Goal: Task Accomplishment & Management: Manage account settings

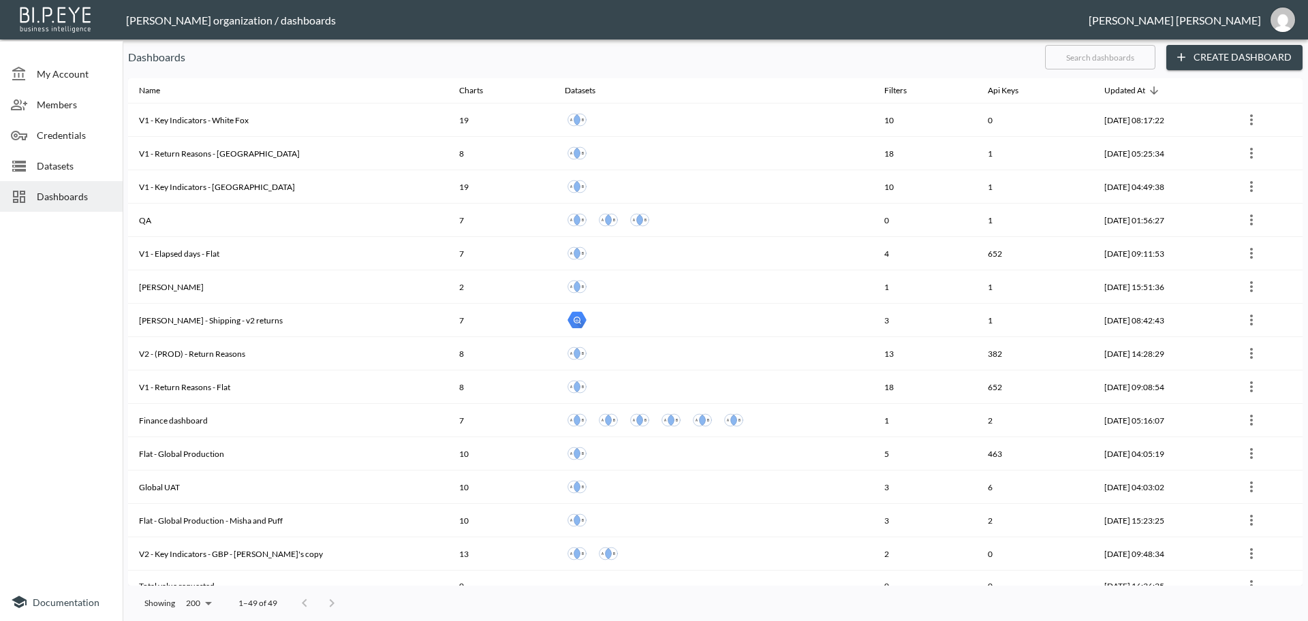
click at [1085, 64] on input "text" at bounding box center [1100, 57] width 110 height 34
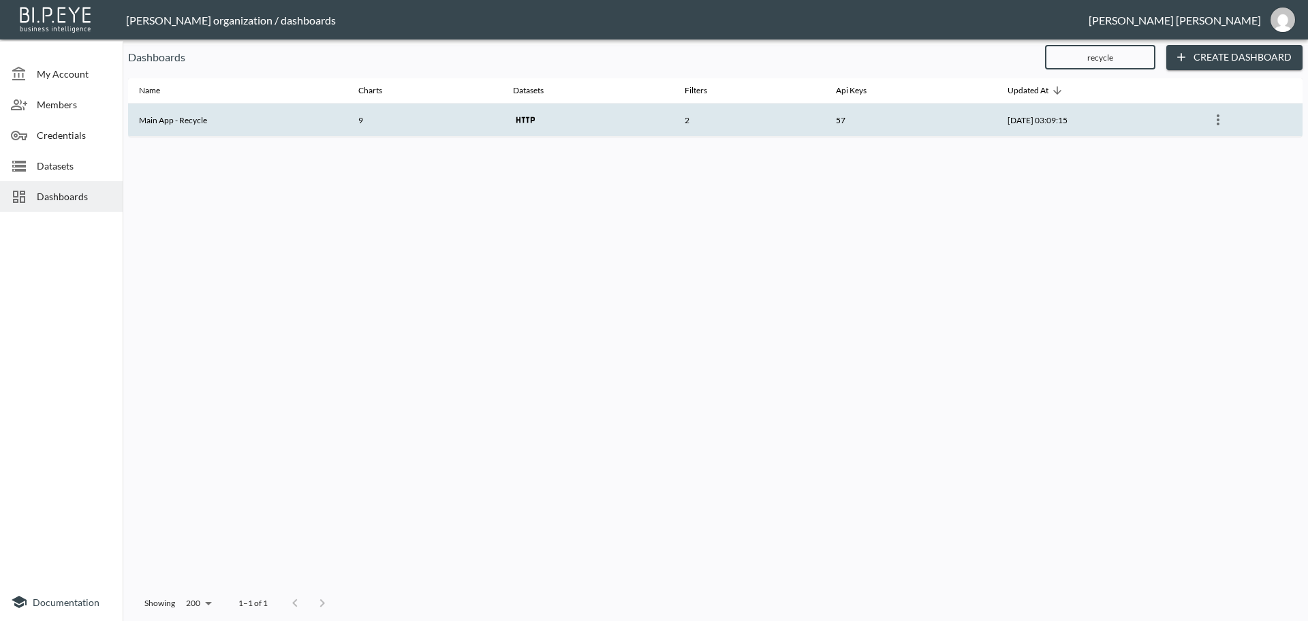
type input "recycle"
click at [280, 122] on th "Main App - Recycle" at bounding box center [237, 120] width 219 height 33
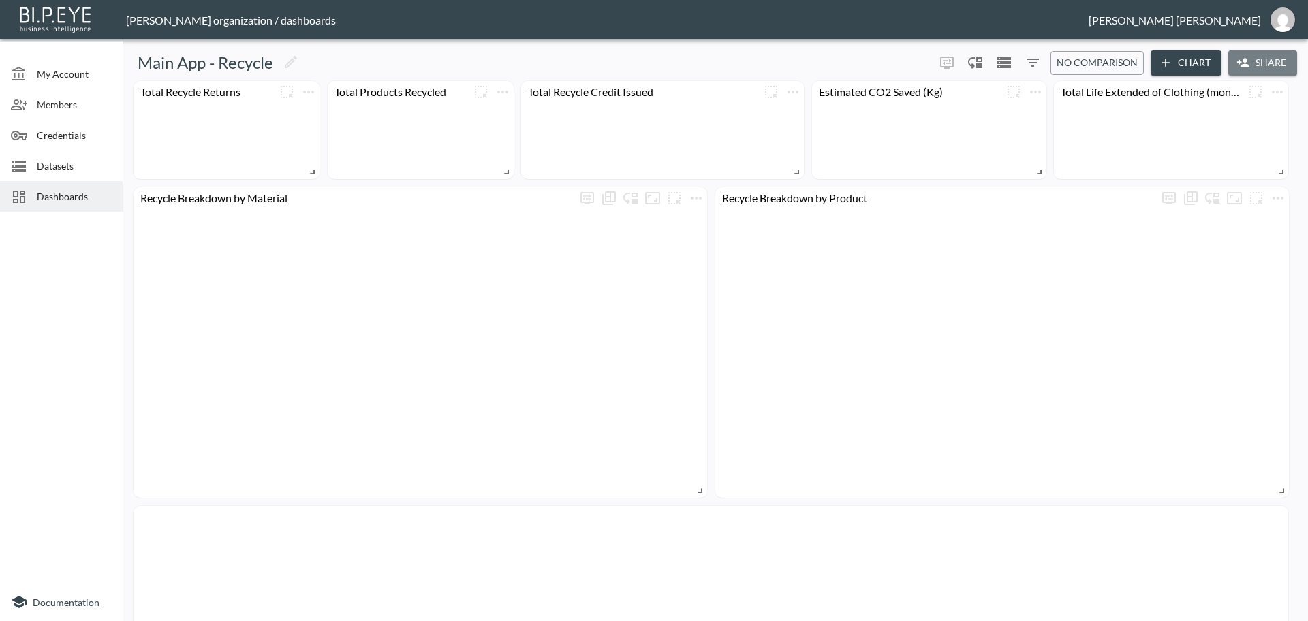
click at [1258, 61] on button "Share" at bounding box center [1262, 62] width 69 height 25
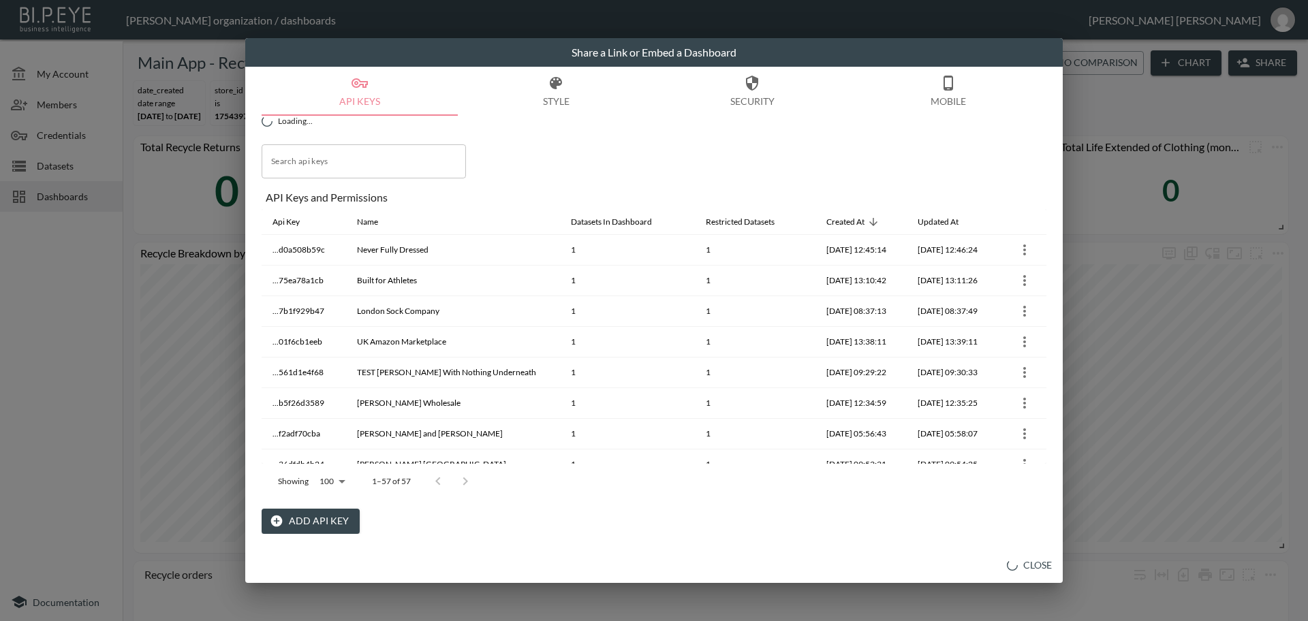
click at [313, 521] on button "Add API Key" at bounding box center [311, 521] width 98 height 25
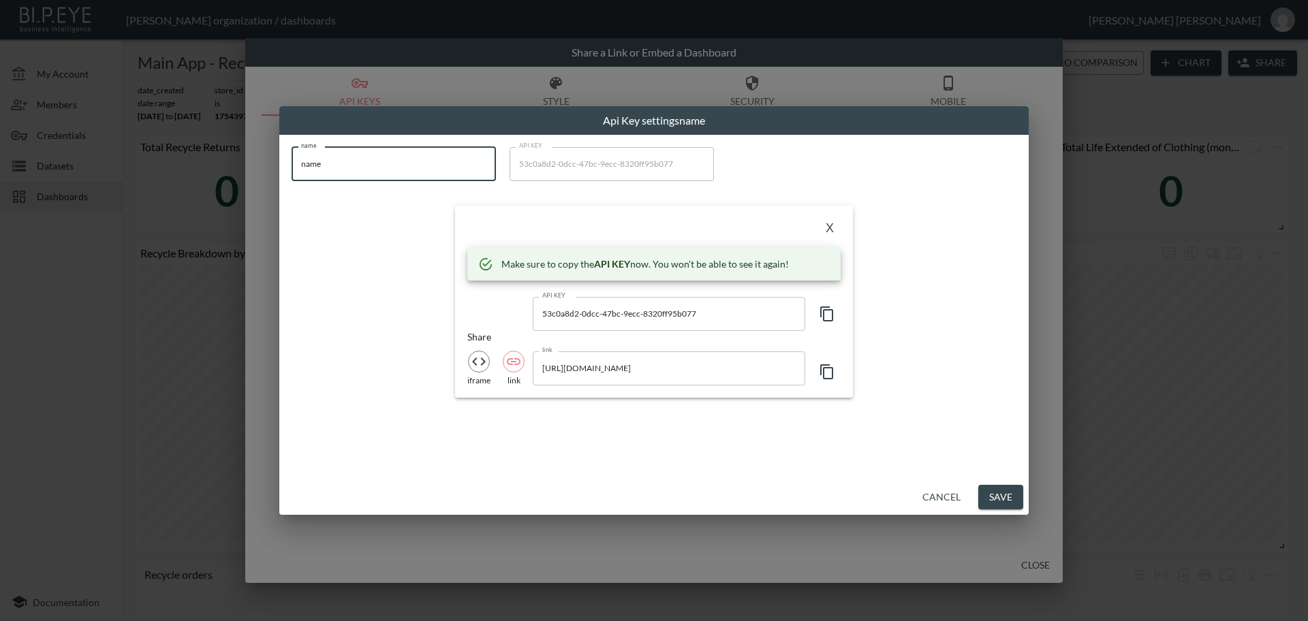
drag, startPoint x: 298, startPoint y: 174, endPoint x: 64, endPoint y: 198, distance: 234.8
click at [142, 194] on div "Api Key settings name name name name API KEY 53c0a8d2-0dcc-47bc-9ecc-8320ff95b0…" at bounding box center [654, 310] width 1308 height 621
type input "Healh"
click at [828, 315] on icon "button" at bounding box center [827, 314] width 16 height 16
drag, startPoint x: 830, startPoint y: 221, endPoint x: 724, endPoint y: 264, distance: 114.6
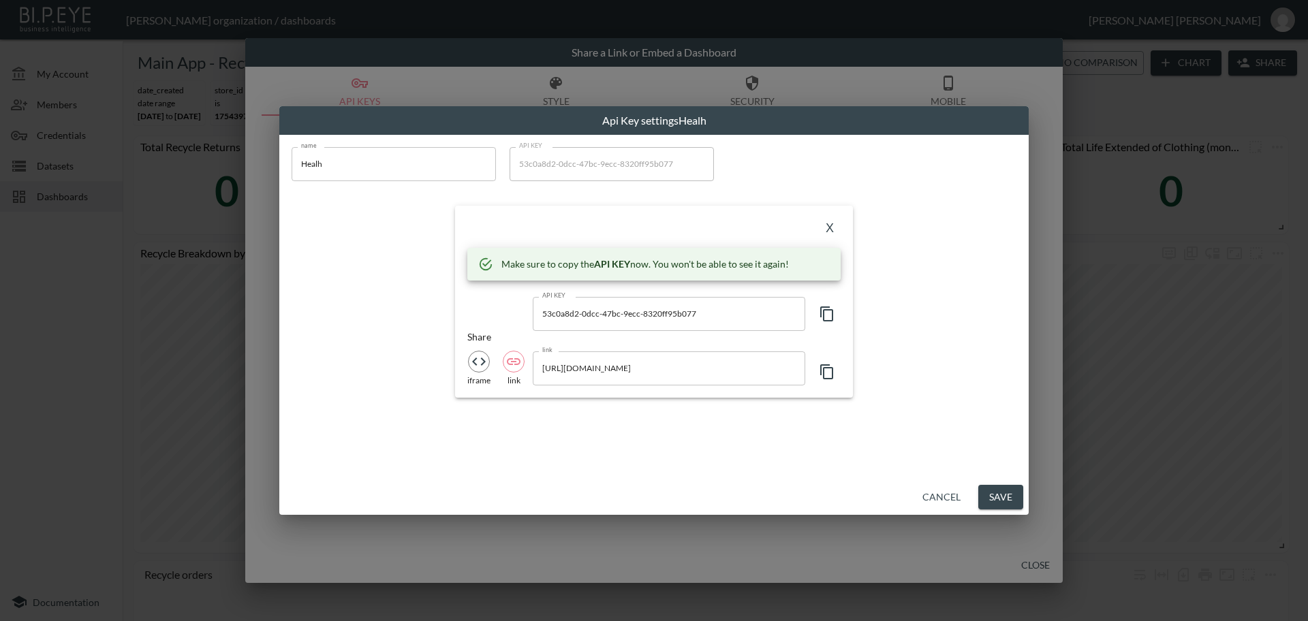
click at [830, 219] on button "X" at bounding box center [830, 229] width 22 height 22
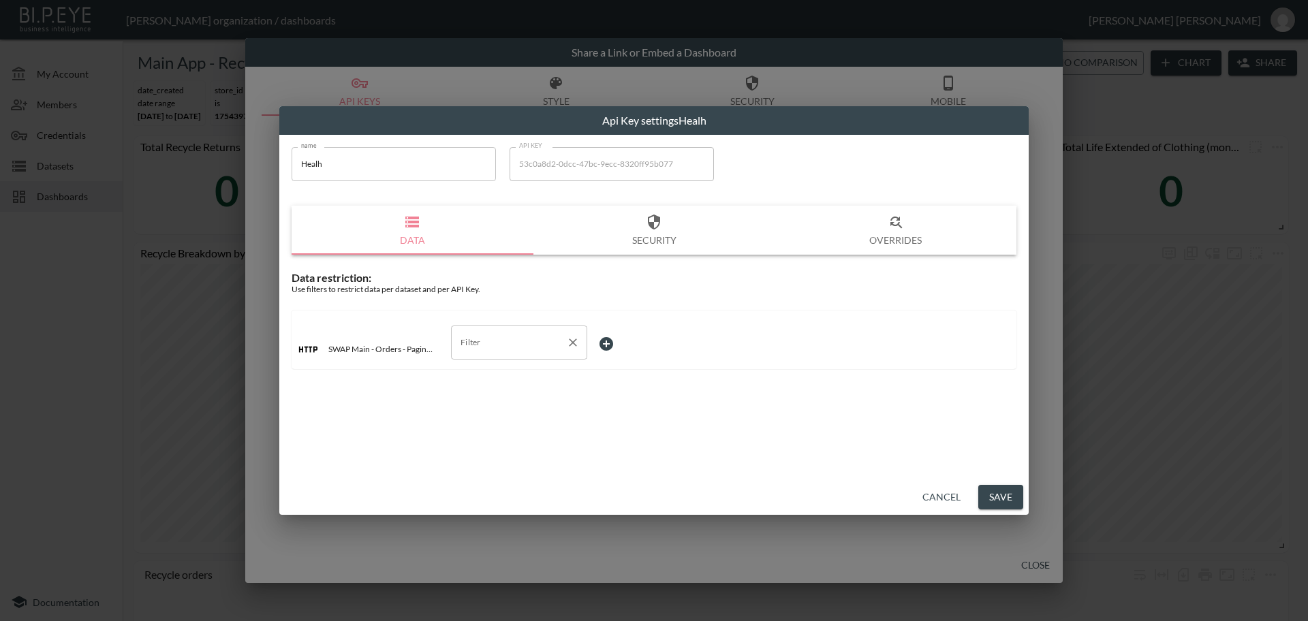
click at [501, 345] on input "Filter" at bounding box center [509, 343] width 104 height 22
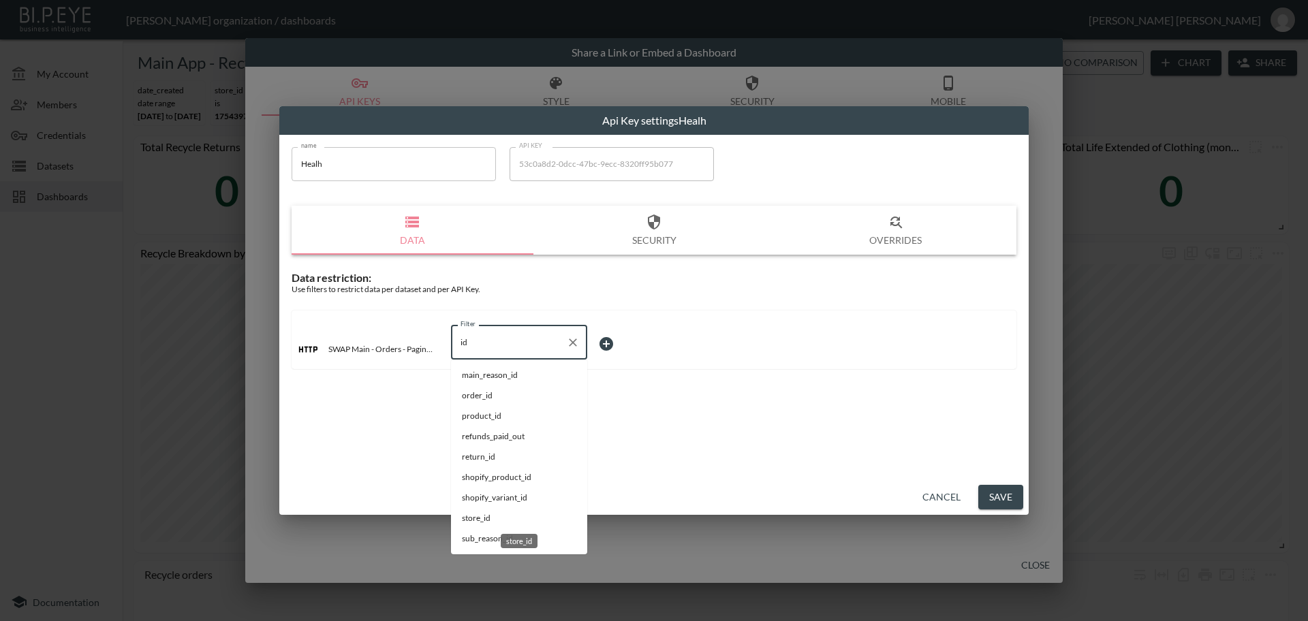
click at [506, 524] on div "store_id" at bounding box center [519, 536] width 40 height 25
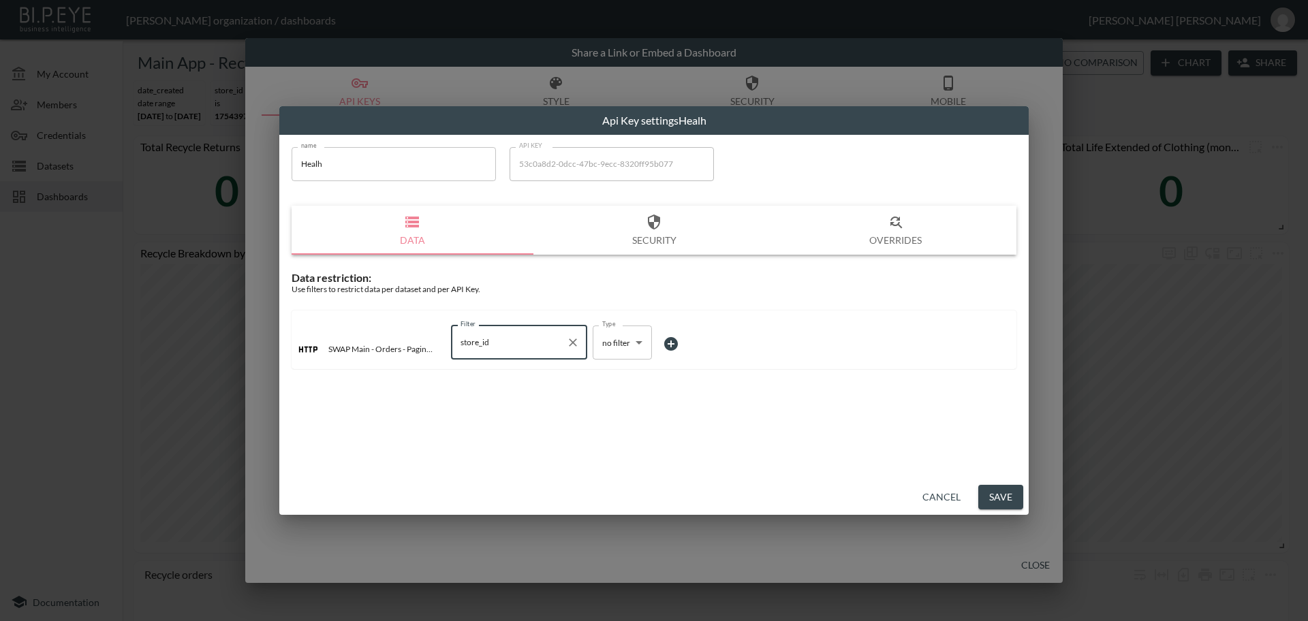
type input "store_id"
click at [603, 343] on body "BI.P.EYE, Interactive Analytics Dashboards - app [PERSON_NAME] organization / d…" at bounding box center [654, 310] width 1308 height 621
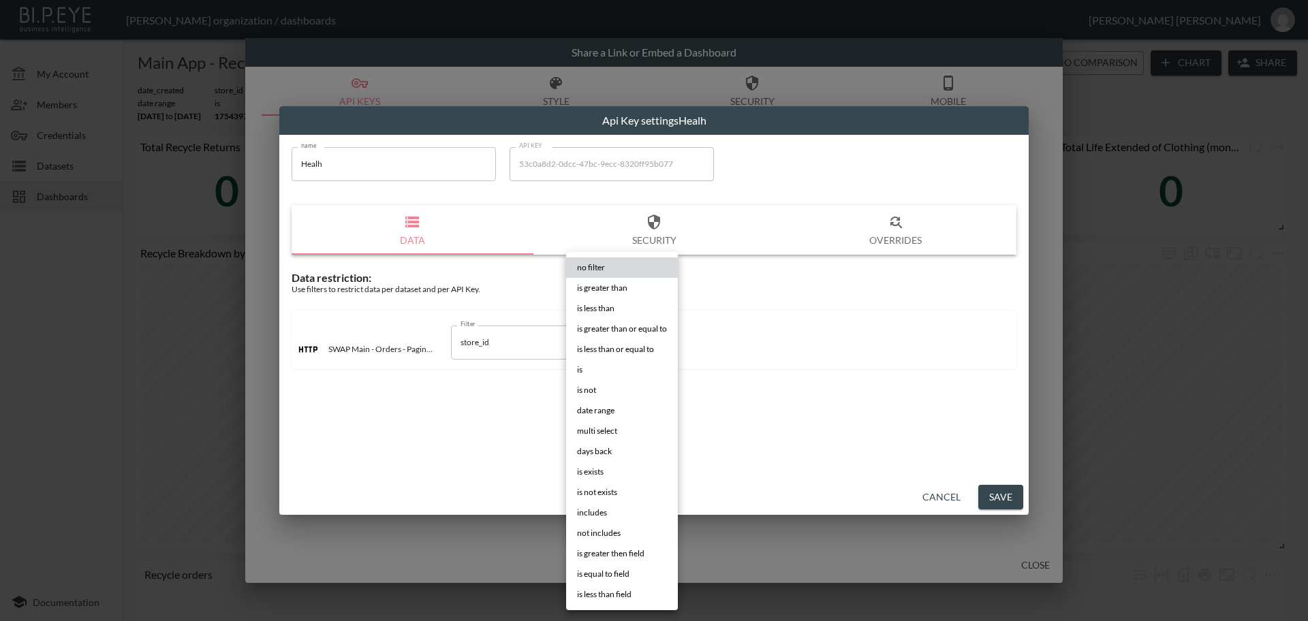
click at [608, 371] on li "is" at bounding box center [622, 370] width 112 height 20
type input "is"
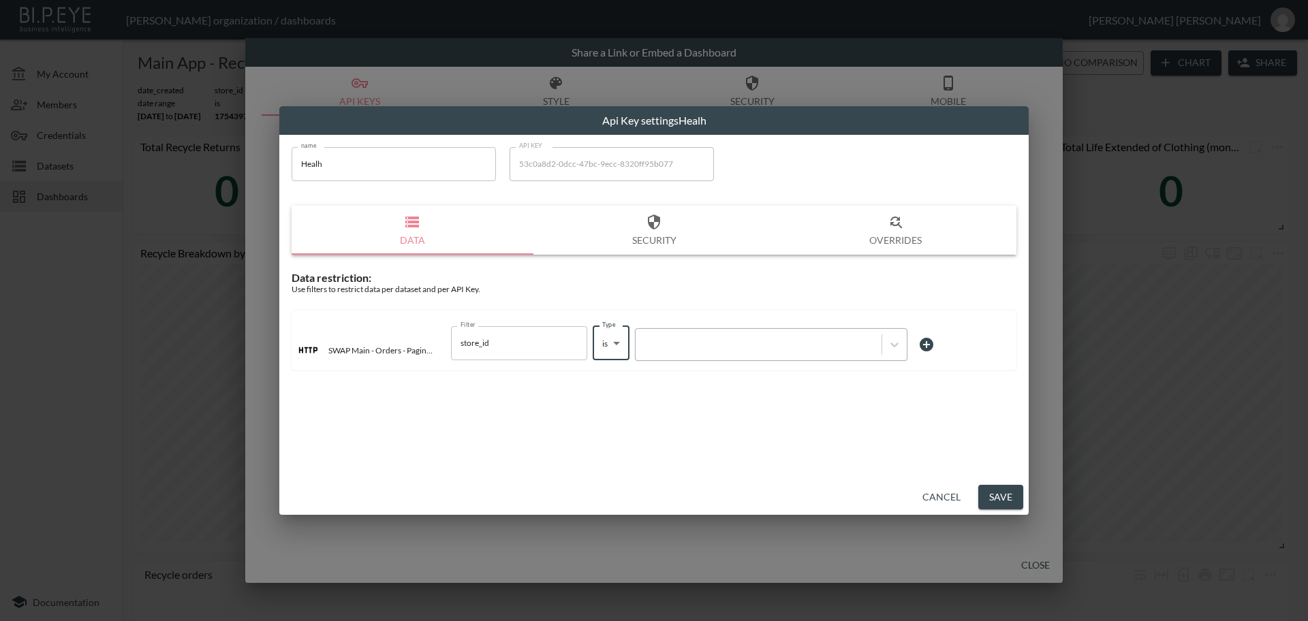
click at [720, 340] on div at bounding box center [758, 344] width 232 height 13
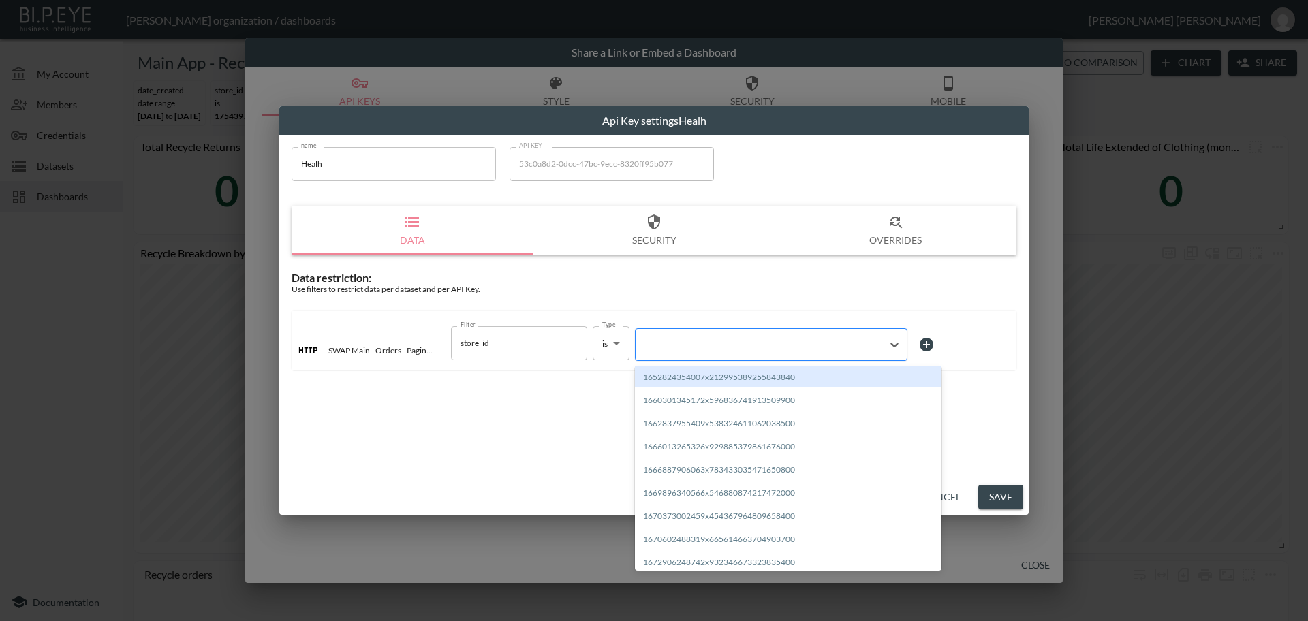
paste input "1728598690845x279209749811036160"
type input "1728598690845x279209749811036160"
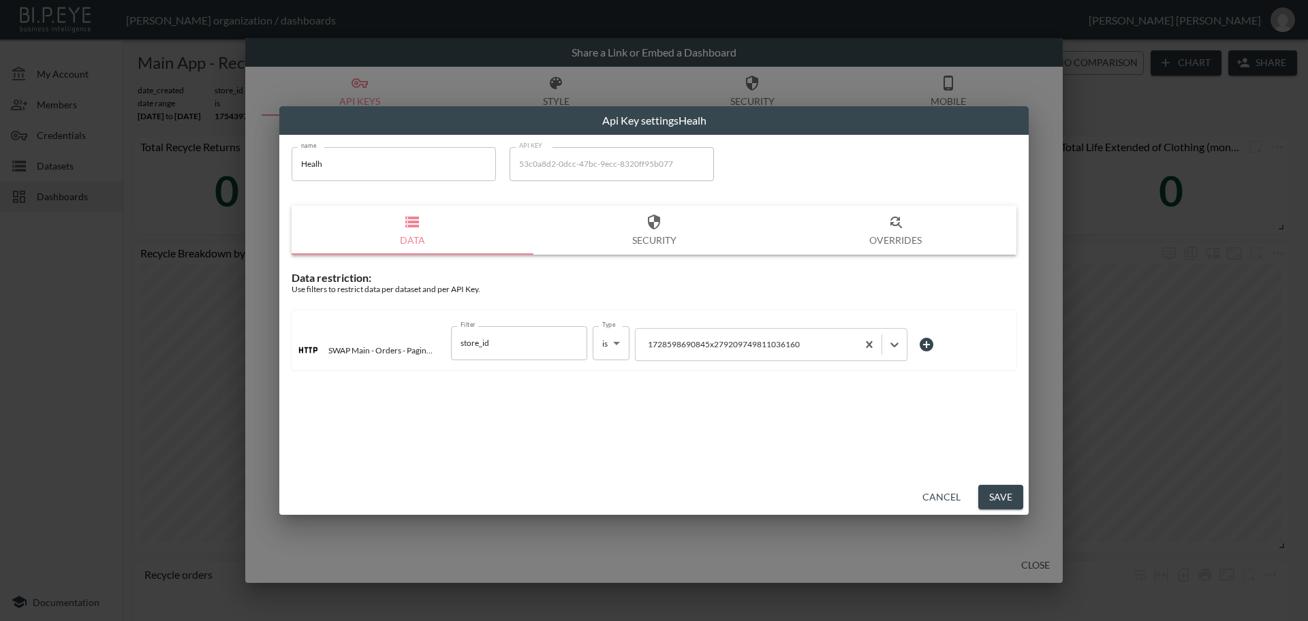
click at [332, 157] on input "Healh" at bounding box center [393, 164] width 204 height 34
click at [333, 170] on input "Healf" at bounding box center [393, 164] width 204 height 34
type input "Healf"
drag, startPoint x: 356, startPoint y: 173, endPoint x: 245, endPoint y: 182, distance: 110.7
click at [245, 182] on div "Api Key settings Healf name Healf name API KEY 53c0a8d2-0dcc-47bc-9ecc-8320ff95…" at bounding box center [654, 310] width 1308 height 621
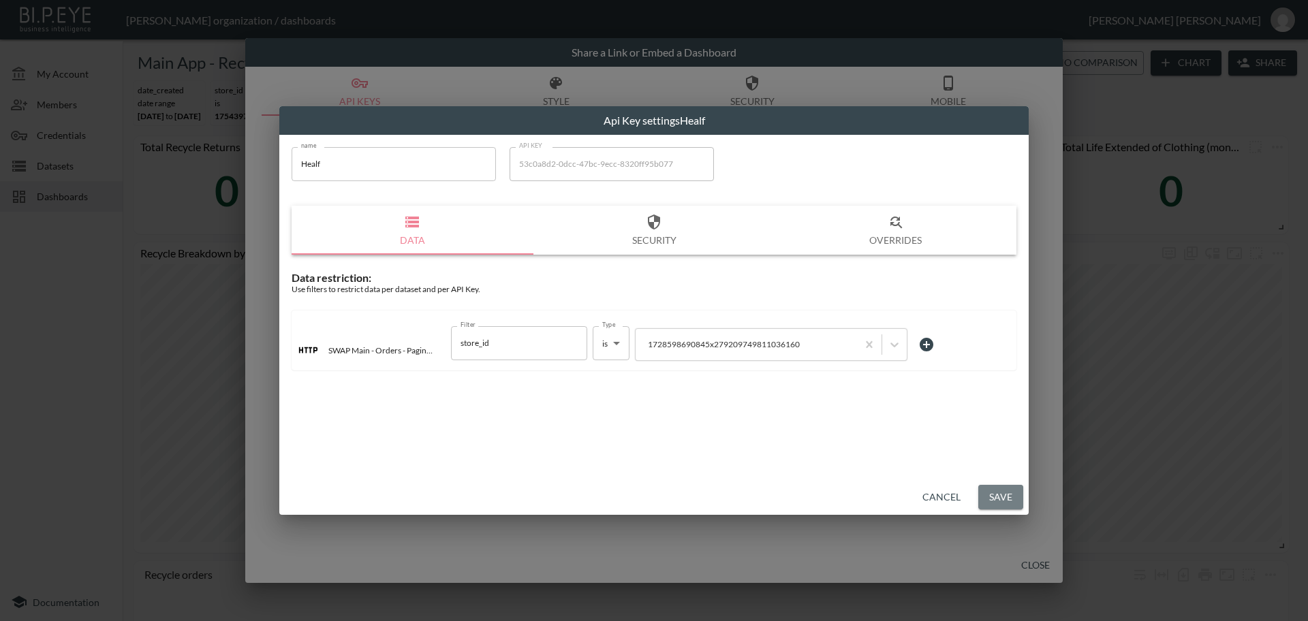
click at [992, 488] on button "Save" at bounding box center [1000, 497] width 45 height 25
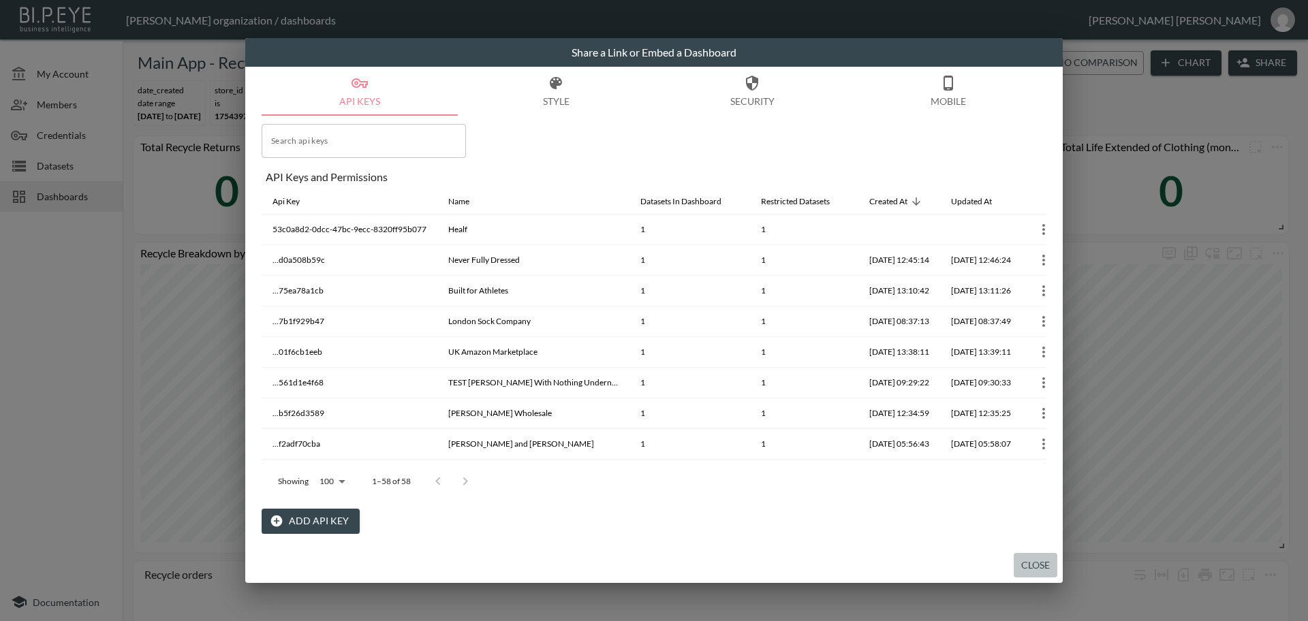
click at [1035, 556] on button "Close" at bounding box center [1035, 565] width 44 height 25
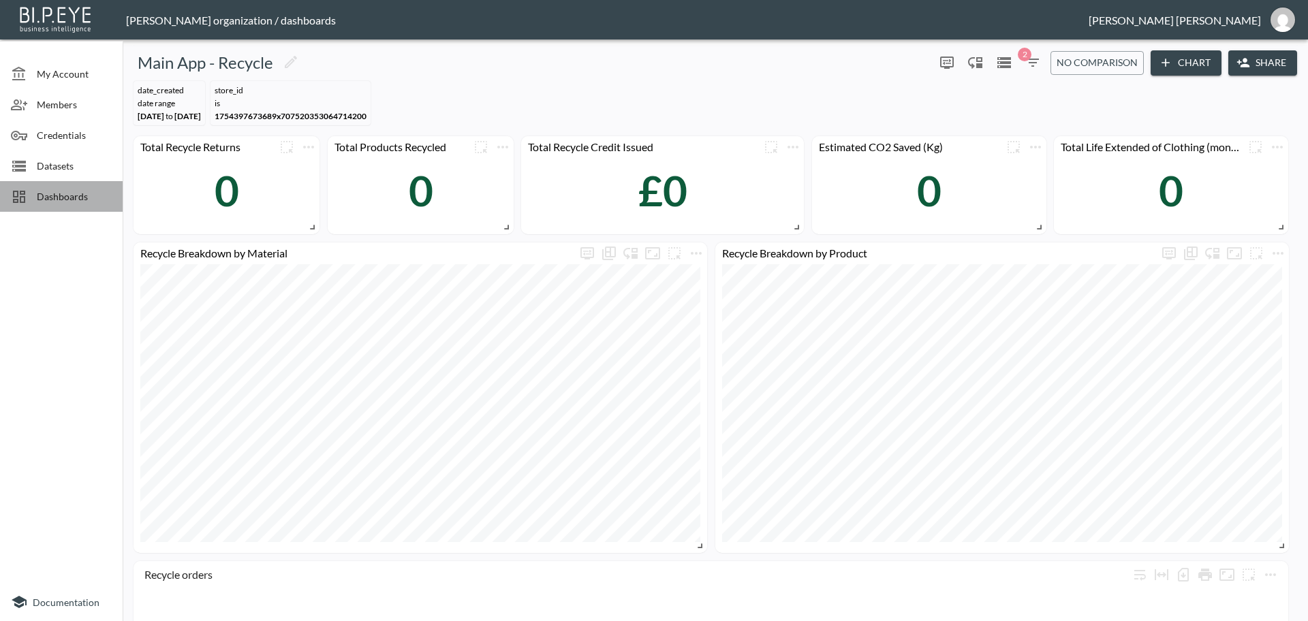
click at [57, 196] on span "Dashboards" at bounding box center [74, 196] width 75 height 14
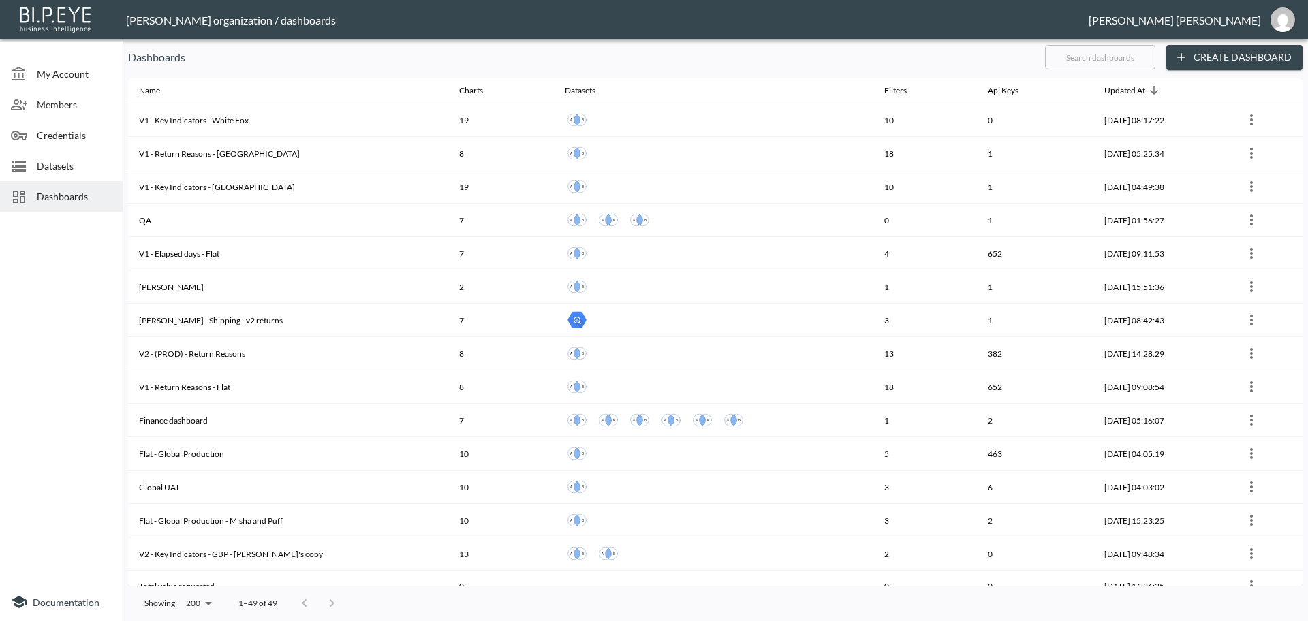
click at [1094, 67] on input "text" at bounding box center [1100, 57] width 110 height 34
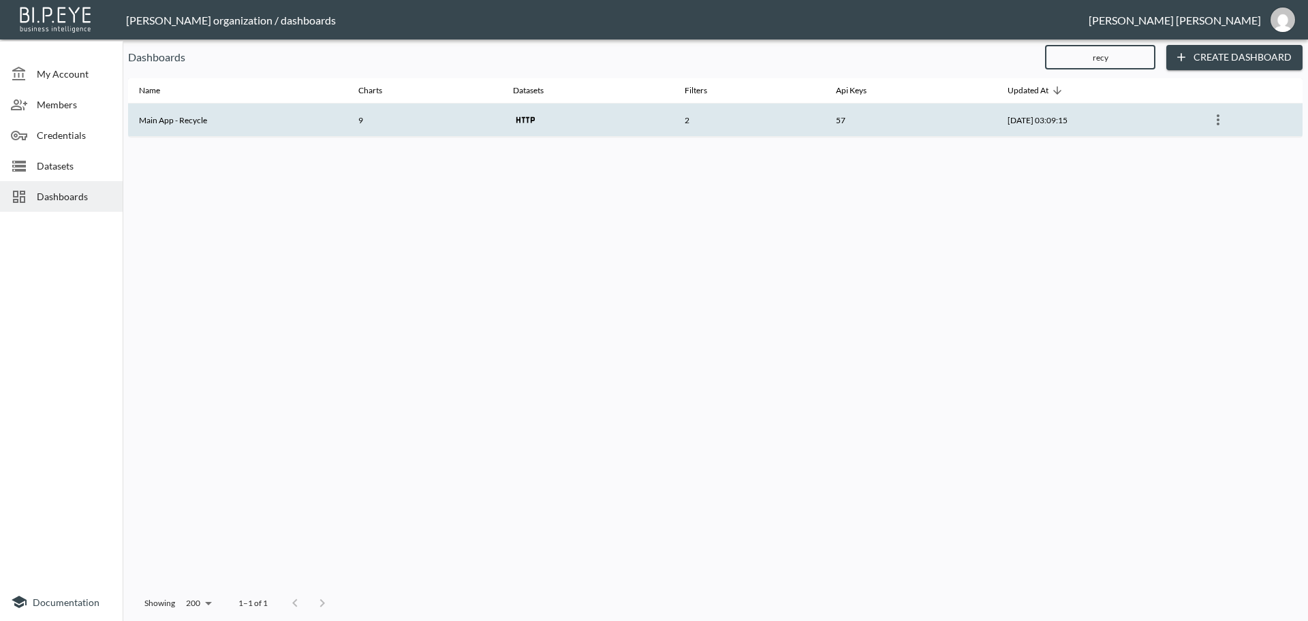
type input "recy"
click at [240, 116] on th "Main App - Recycle" at bounding box center [237, 120] width 219 height 33
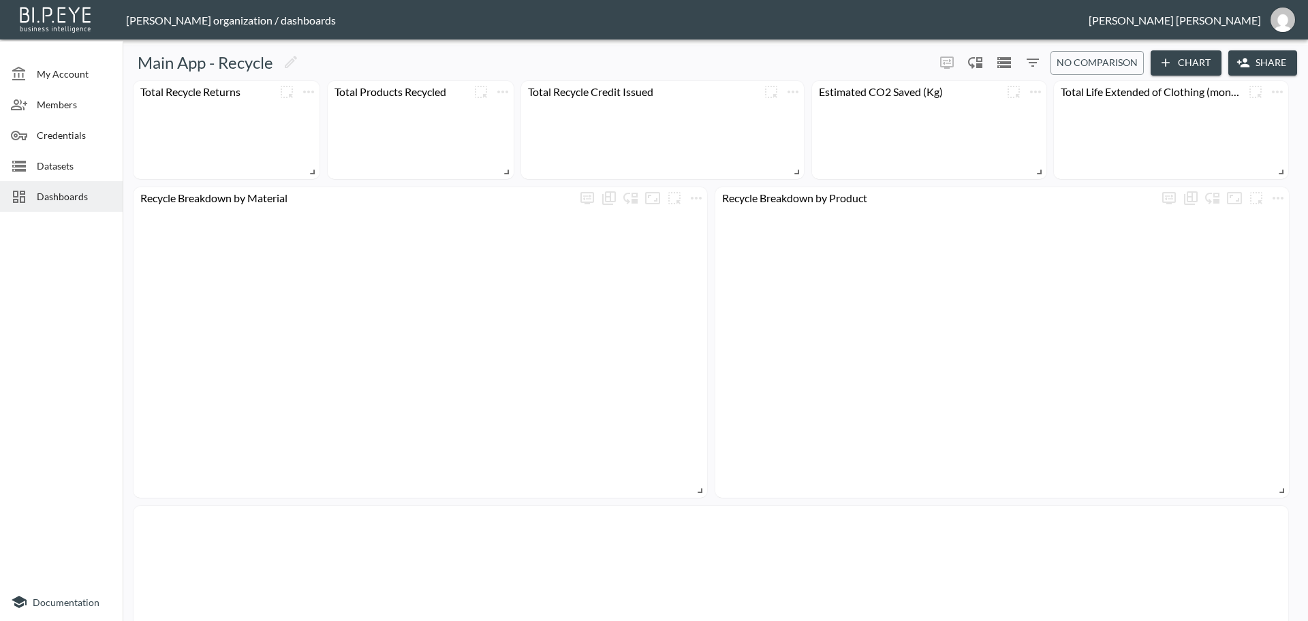
click at [1279, 59] on button "Share" at bounding box center [1262, 62] width 69 height 25
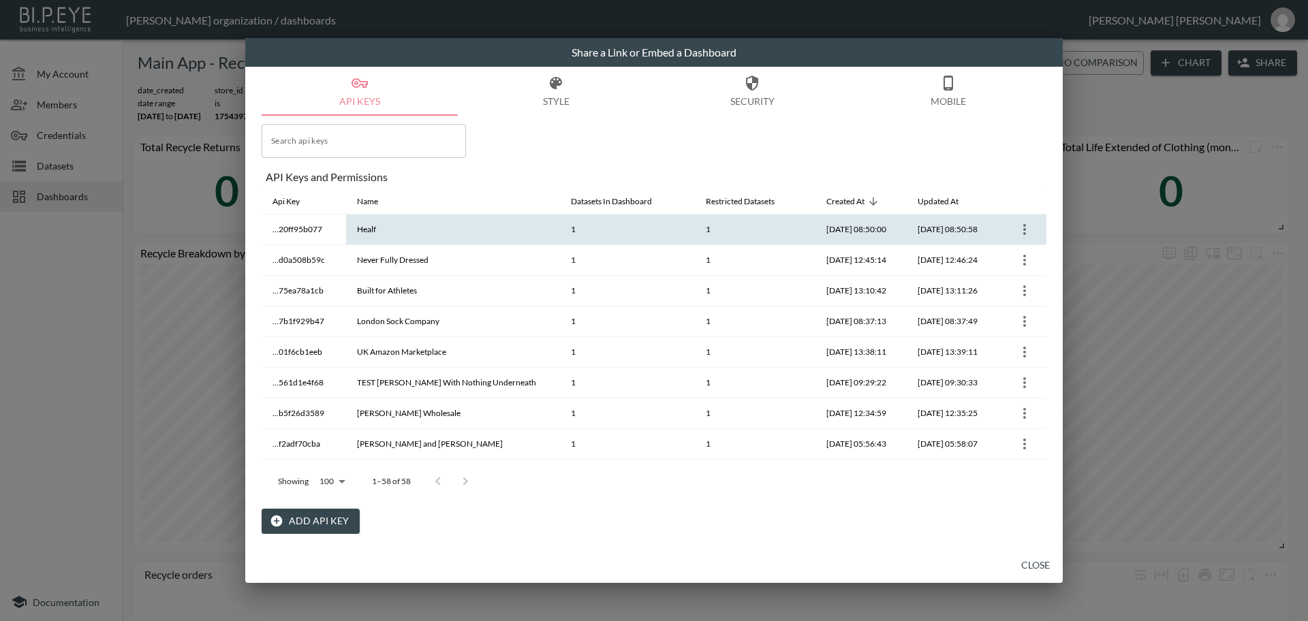
click at [1016, 229] on icon "more" at bounding box center [1024, 229] width 16 height 16
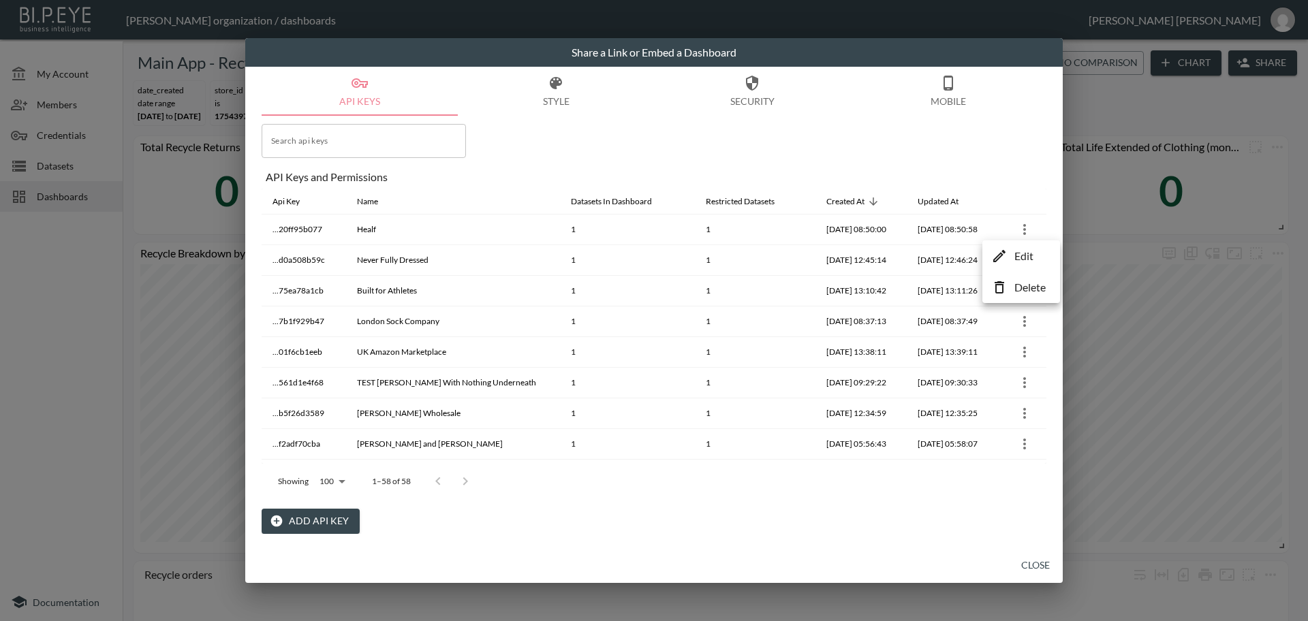
click at [1009, 255] on li "Edit" at bounding box center [1021, 256] width 71 height 25
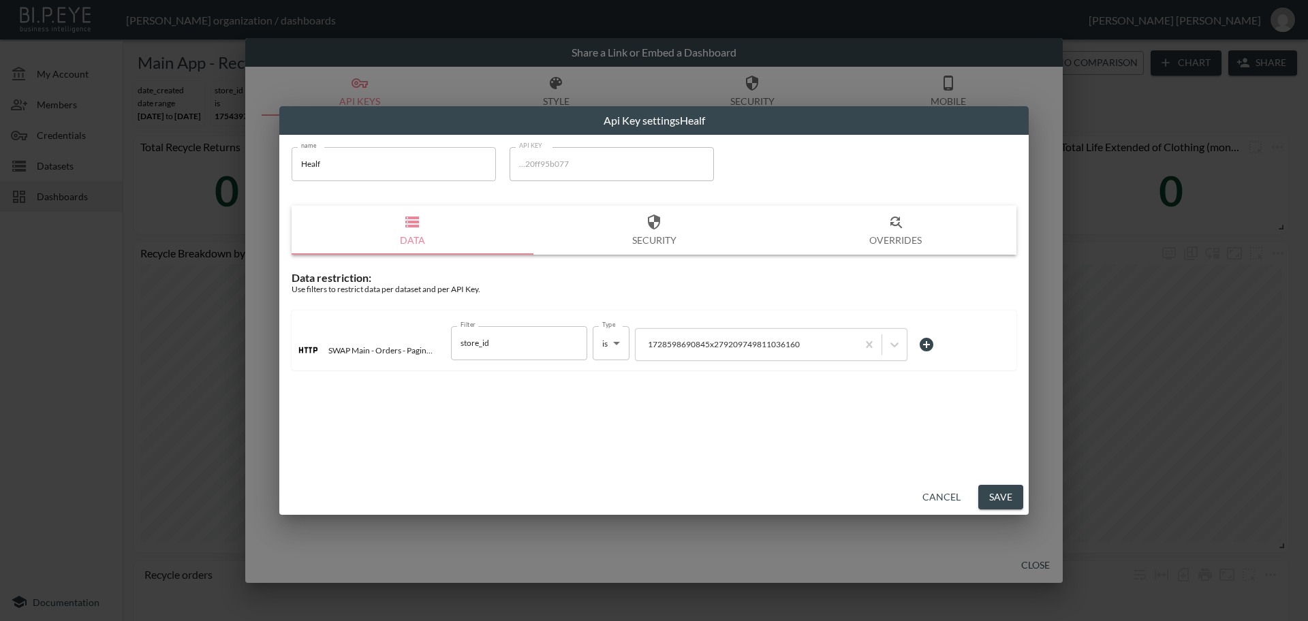
click at [936, 499] on button "Cancel" at bounding box center [941, 497] width 49 height 25
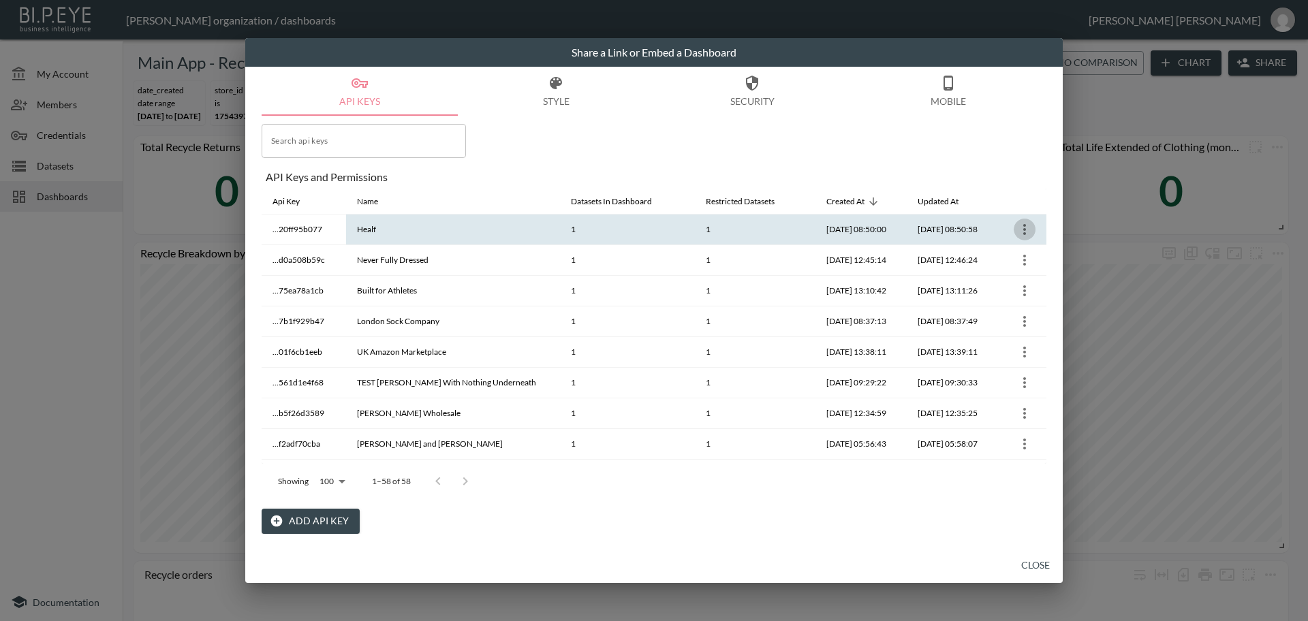
click at [1024, 228] on icon "more" at bounding box center [1024, 229] width 16 height 16
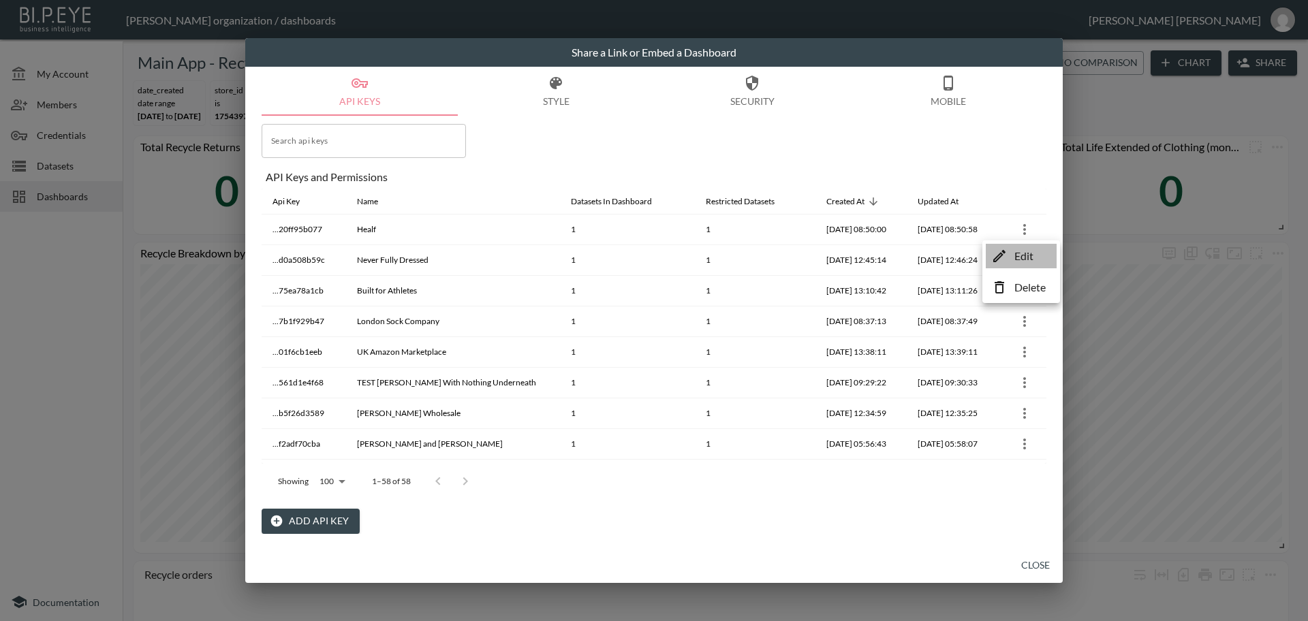
click at [1017, 253] on p "Edit" at bounding box center [1023, 256] width 19 height 16
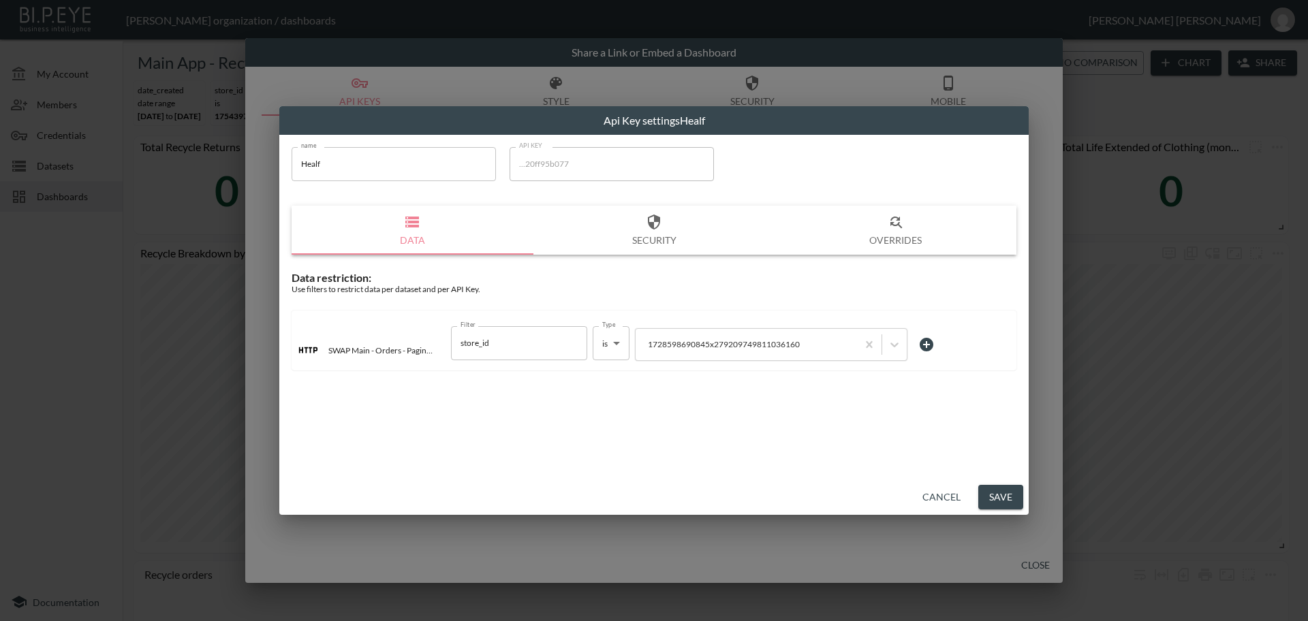
click at [934, 496] on button "Cancel" at bounding box center [941, 497] width 49 height 25
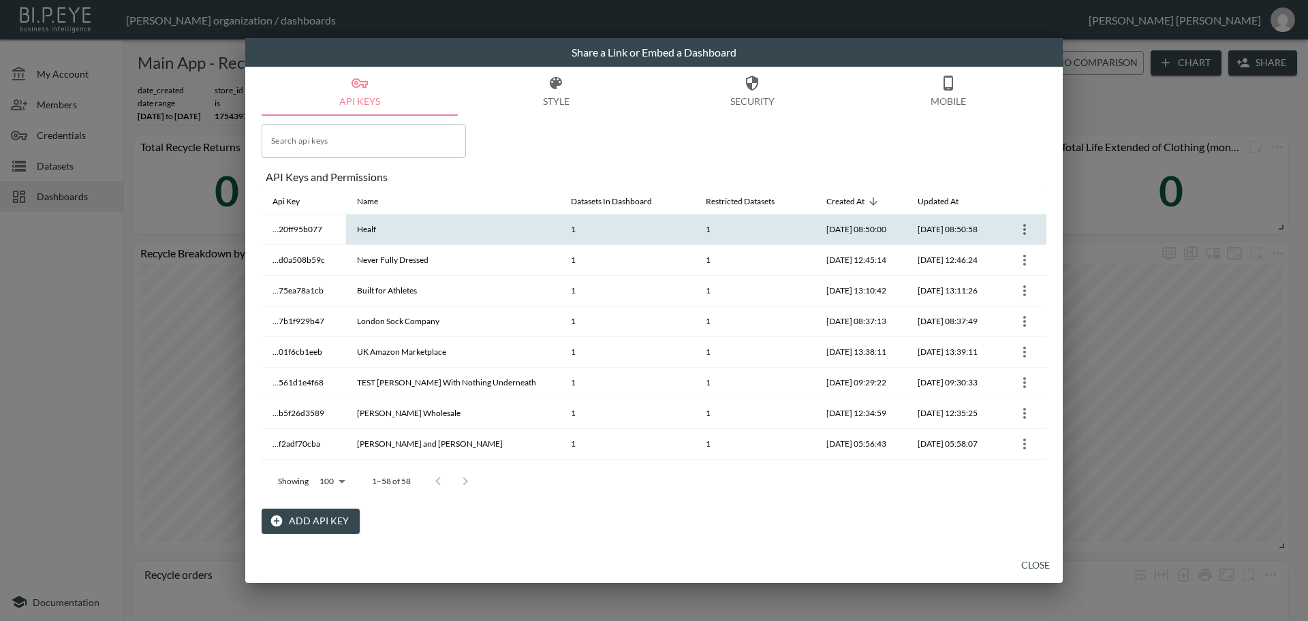
click at [1025, 225] on icon "more" at bounding box center [1024, 229] width 16 height 16
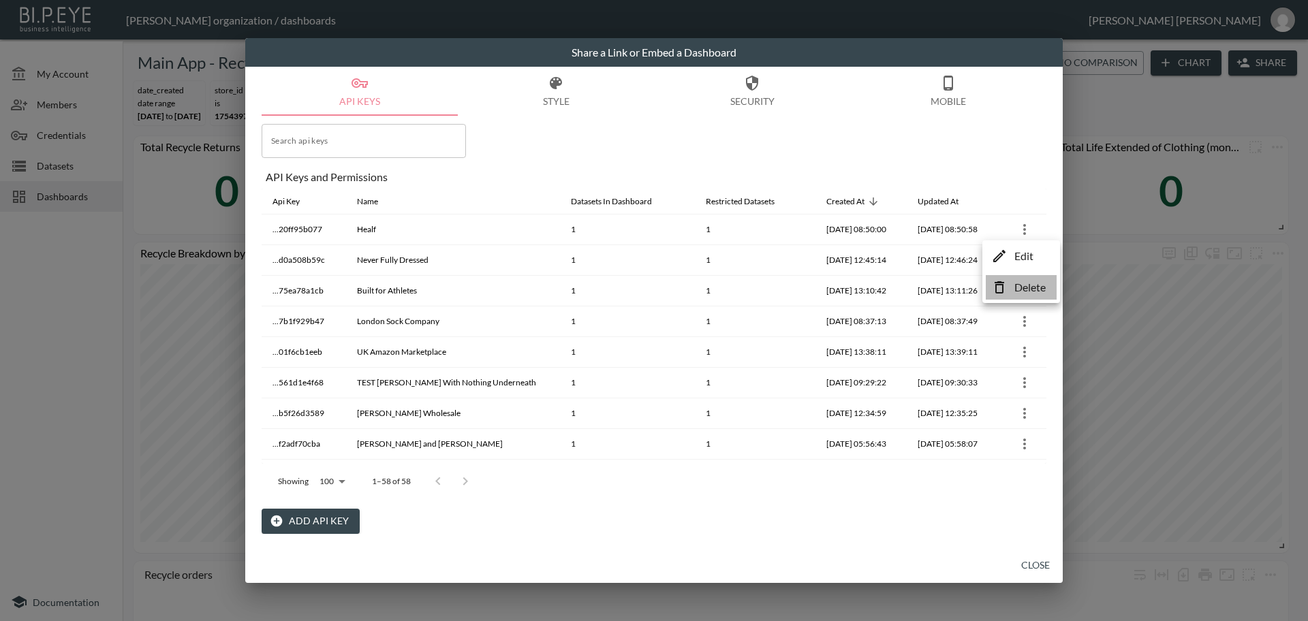
click at [1016, 289] on p "Delete" at bounding box center [1029, 287] width 31 height 16
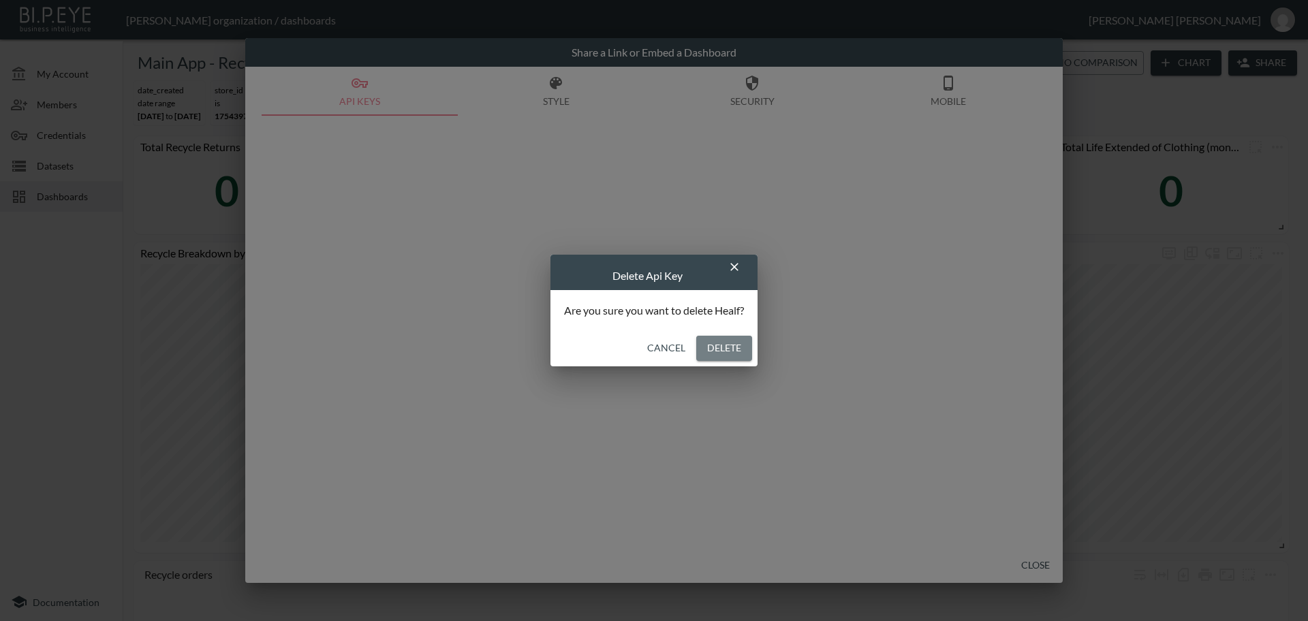
click at [717, 347] on button "Delete" at bounding box center [724, 348] width 56 height 25
